Goal: Task Accomplishment & Management: Manage account settings

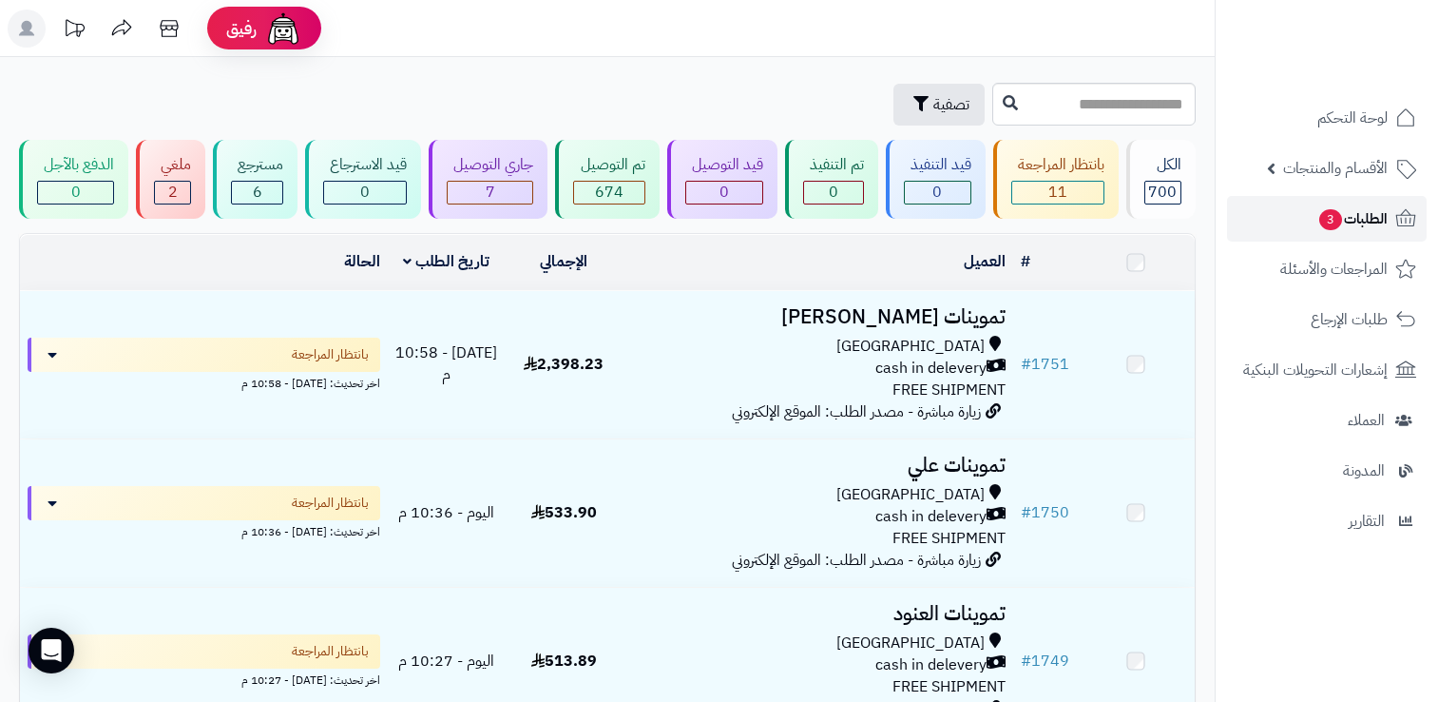
drag, startPoint x: 0, startPoint y: 0, endPoint x: 1376, endPoint y: 219, distance: 1393.0
click at [1376, 219] on span "الطلبات 3" at bounding box center [1353, 218] width 70 height 27
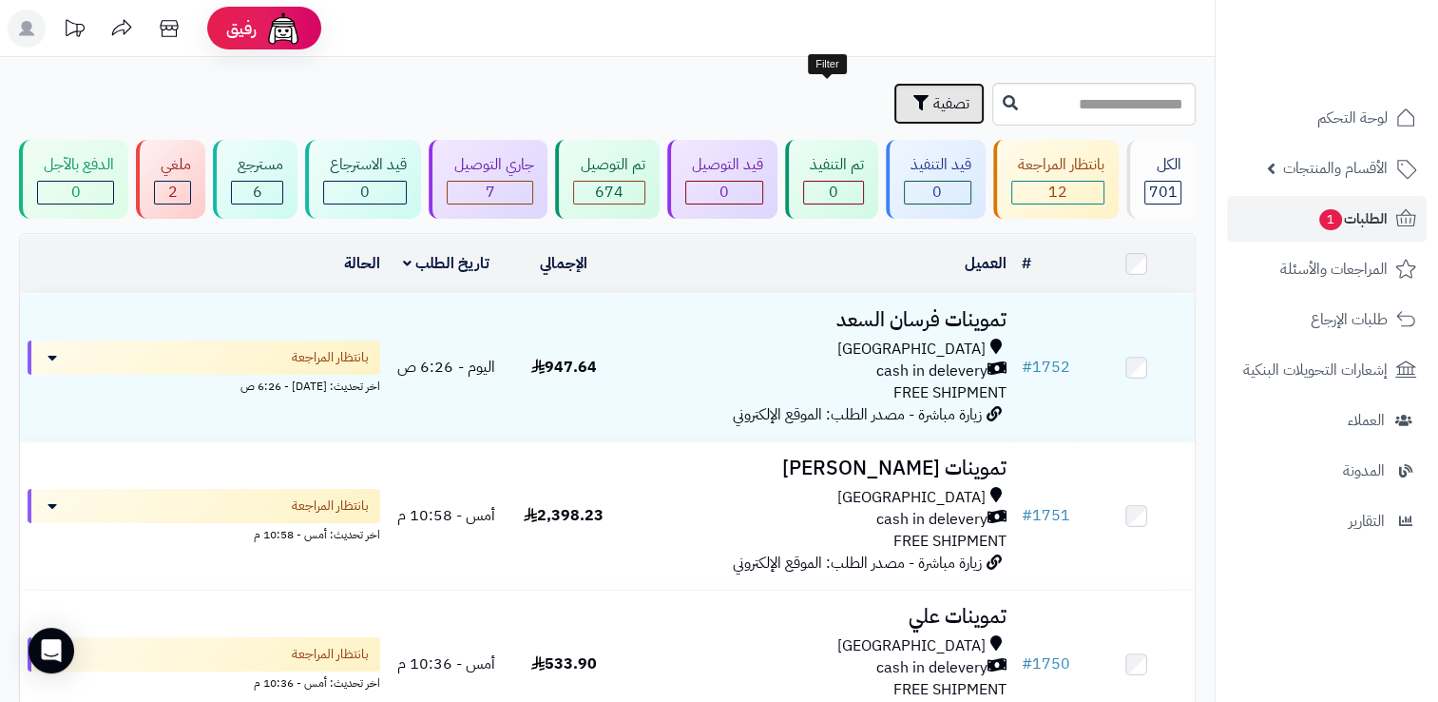
click at [894, 119] on button "تصفية" at bounding box center [939, 104] width 91 height 42
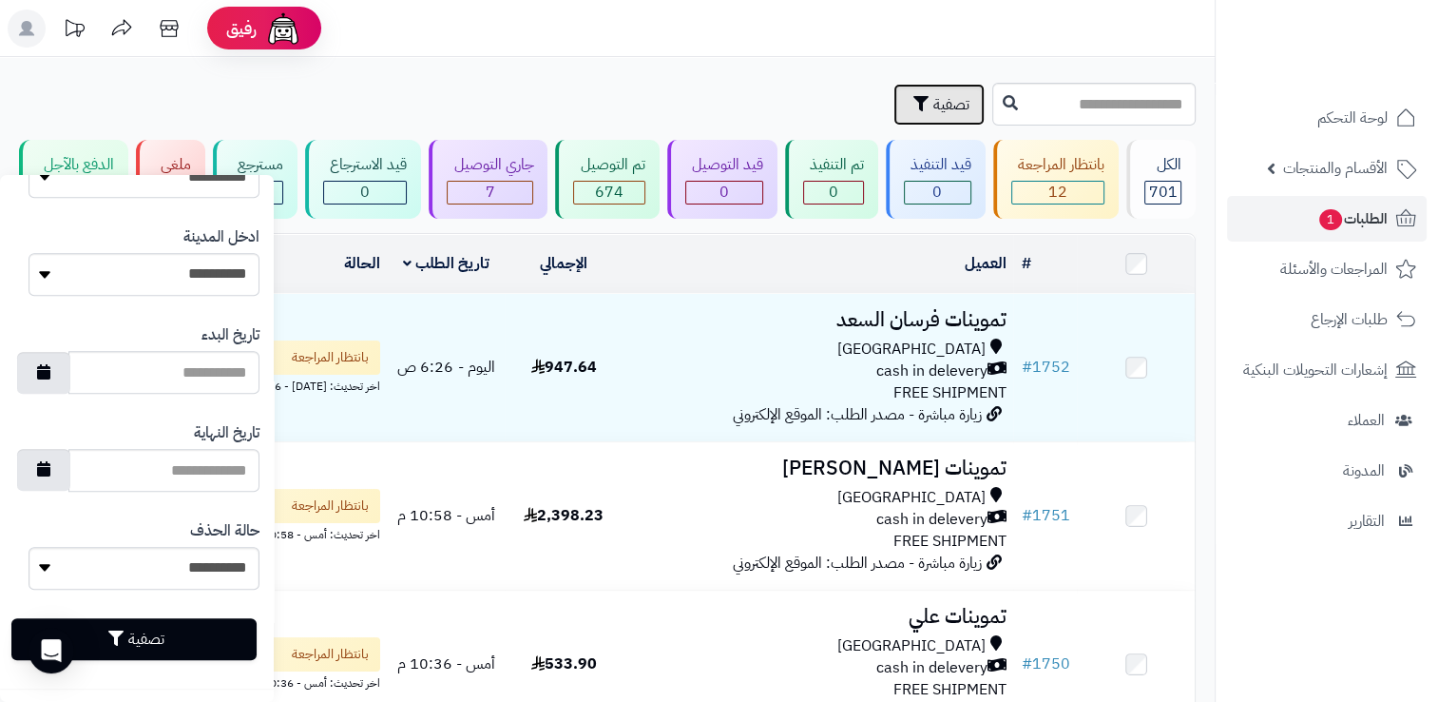
scroll to position [1004, 0]
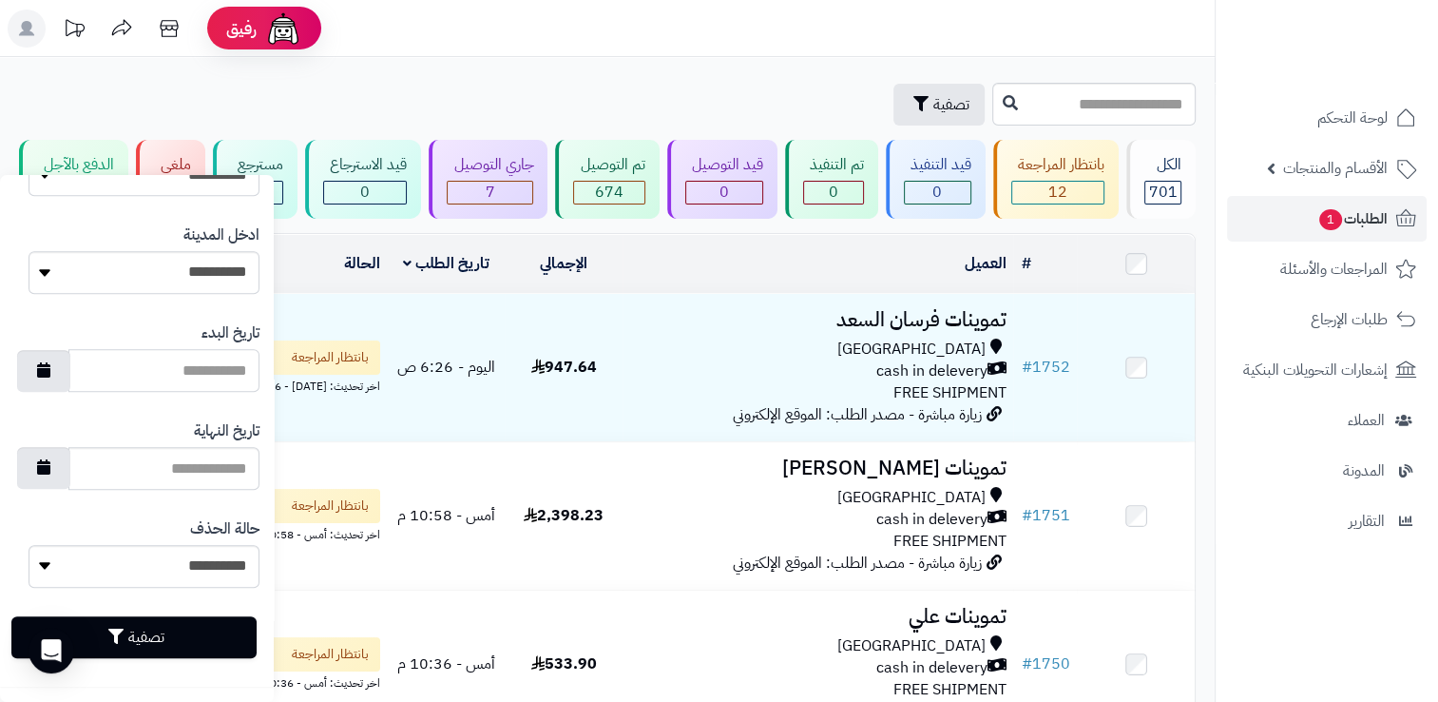
click at [106, 357] on input "تاريخ البدء" at bounding box center [163, 370] width 191 height 43
click at [50, 361] on icon "button" at bounding box center [43, 368] width 13 height 15
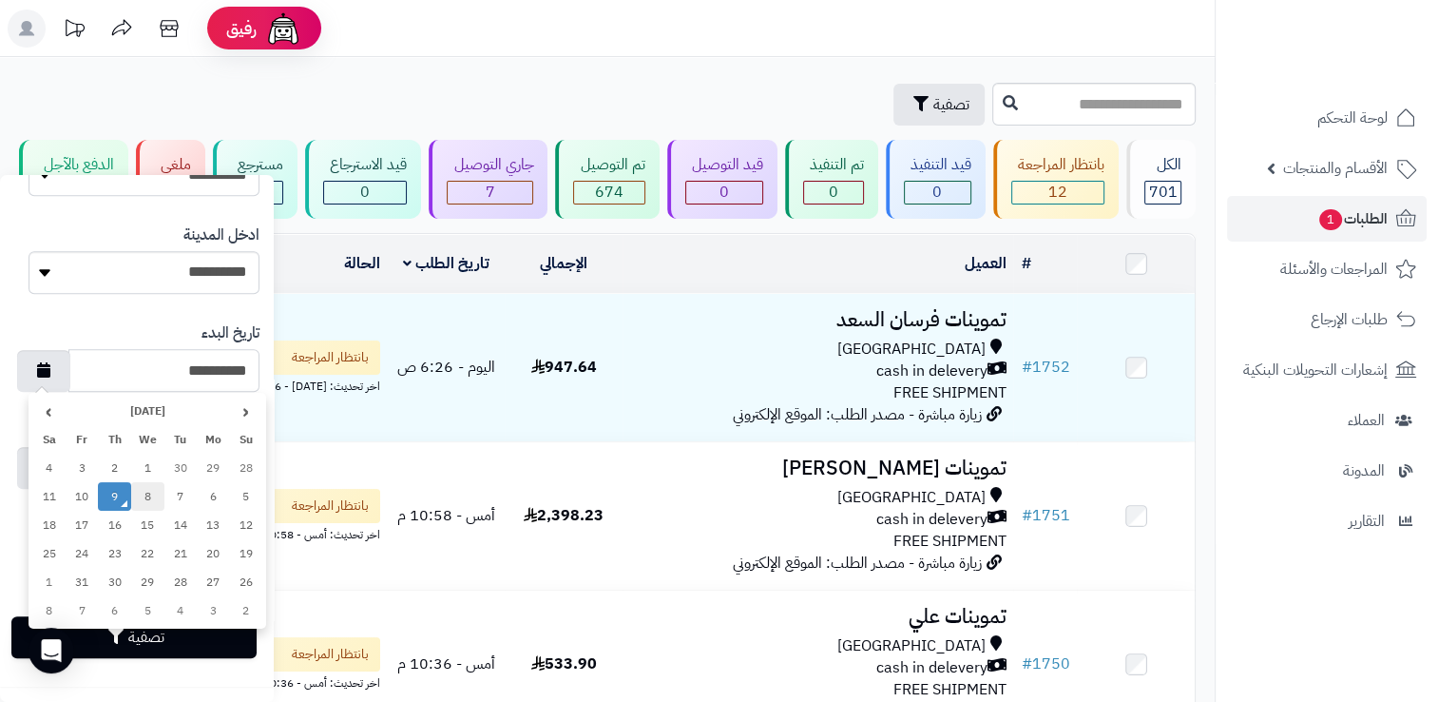
click at [145, 500] on td "8" at bounding box center [147, 496] width 33 height 29
type input "**********"
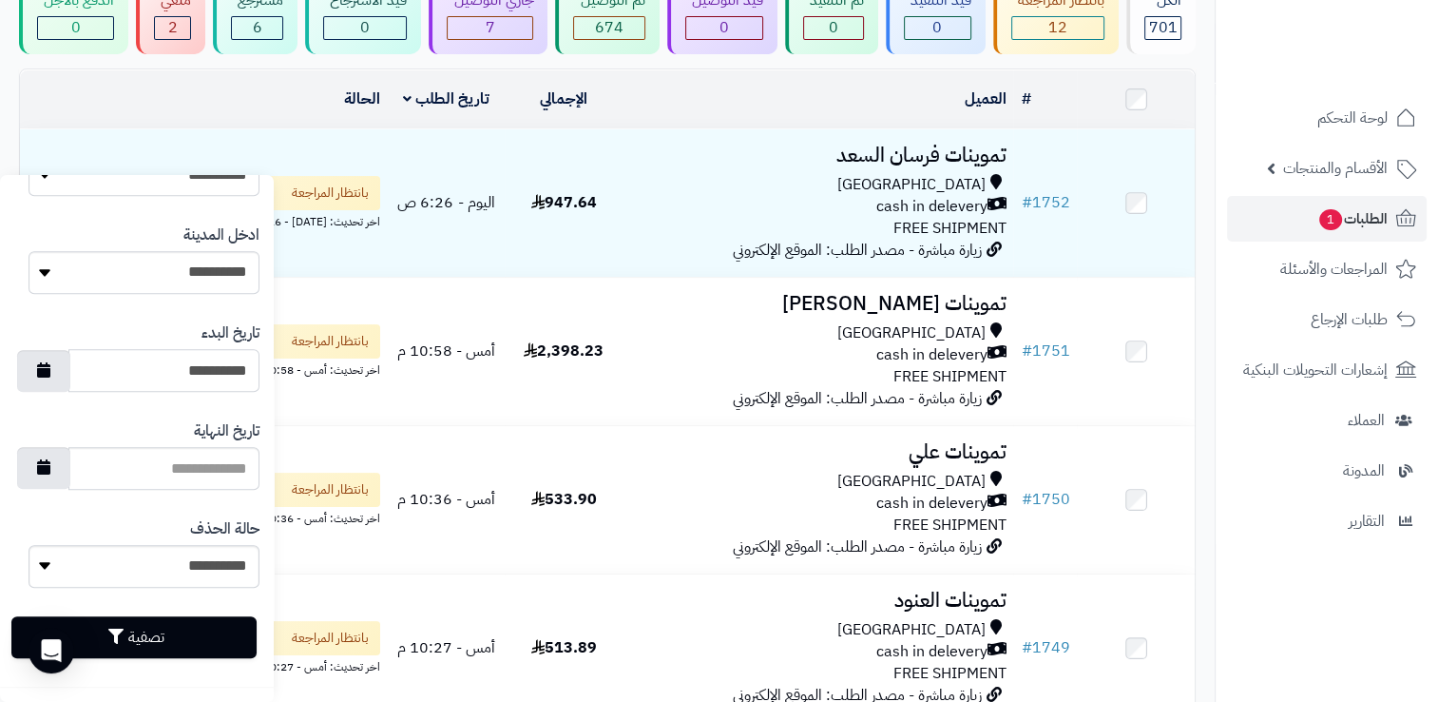
scroll to position [190, 0]
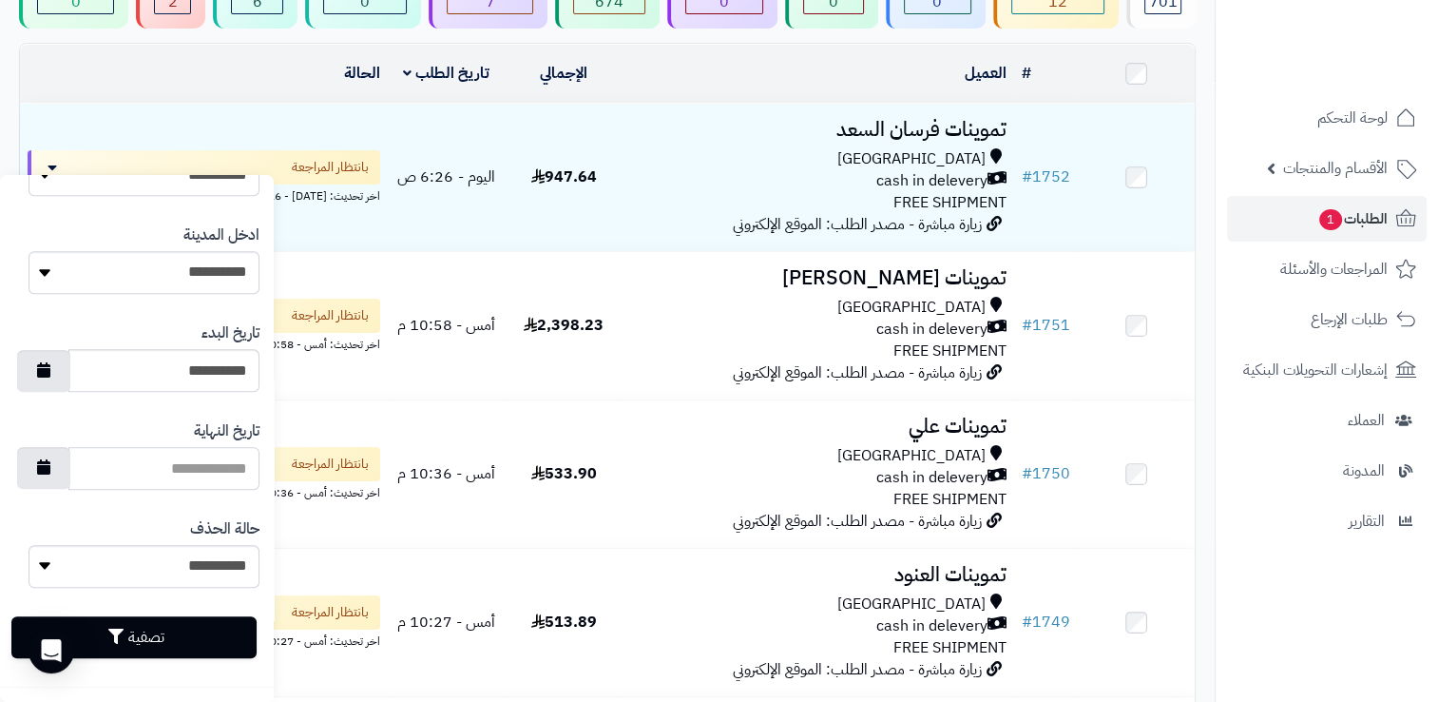
click at [125, 480] on input "تاريخ النهاية" at bounding box center [163, 468] width 191 height 43
click at [49, 461] on button "button" at bounding box center [43, 467] width 53 height 42
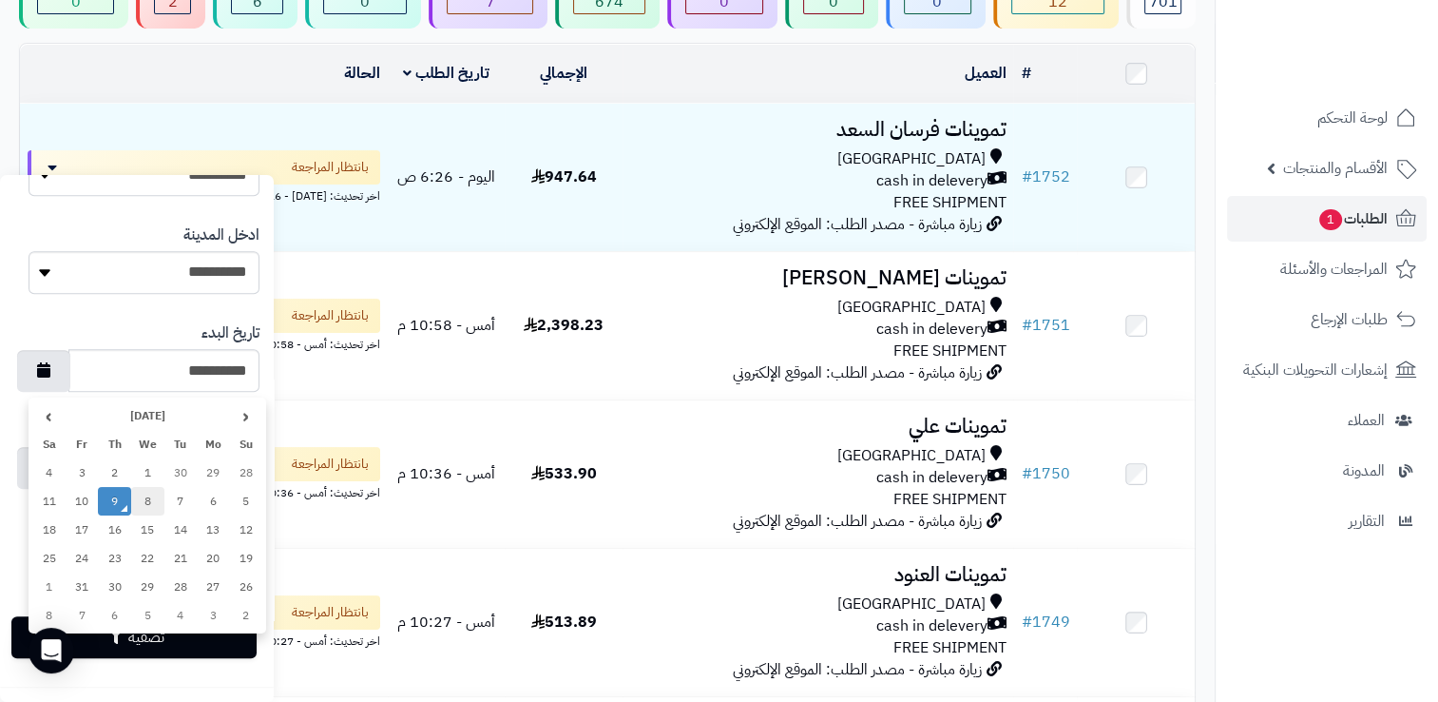
click at [142, 500] on td "8" at bounding box center [147, 501] width 33 height 29
type input "**********"
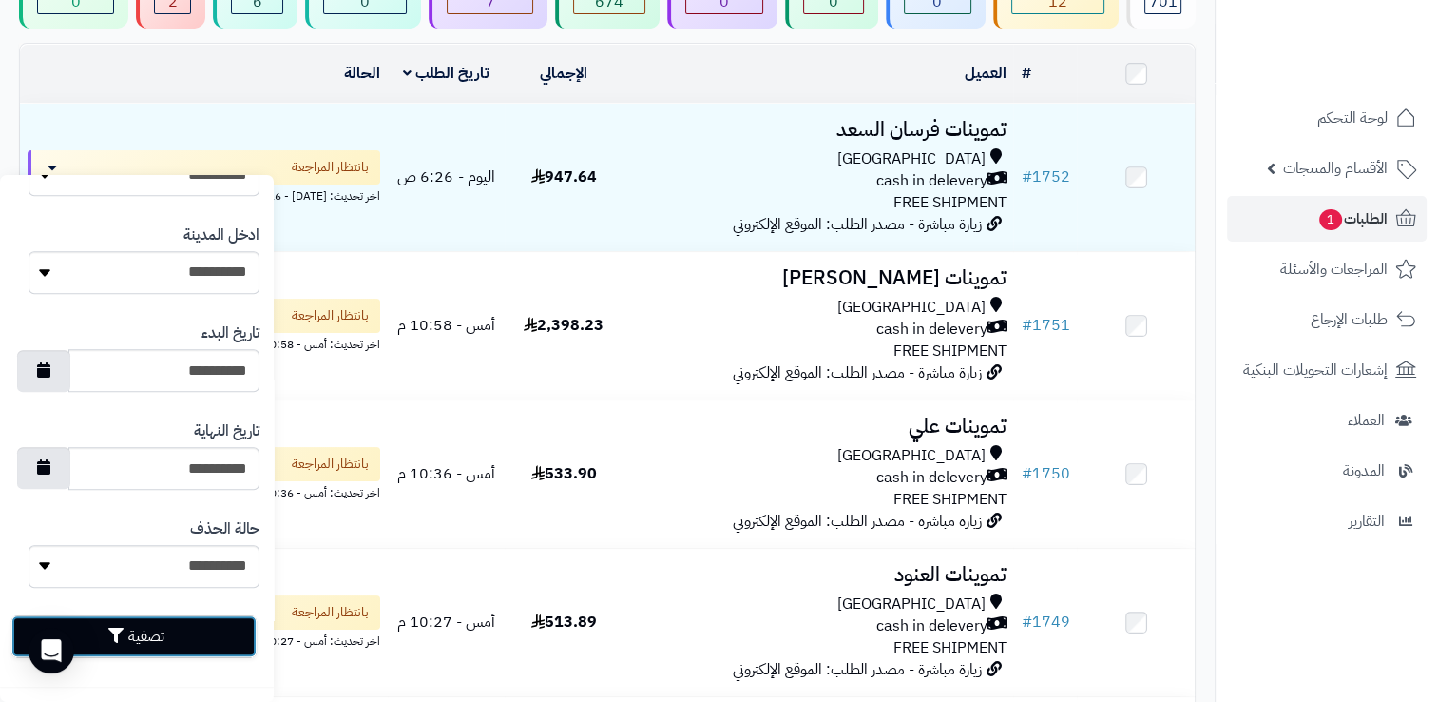
click at [164, 627] on button "تصفية" at bounding box center [133, 636] width 245 height 42
